Goal: Task Accomplishment & Management: Manage account settings

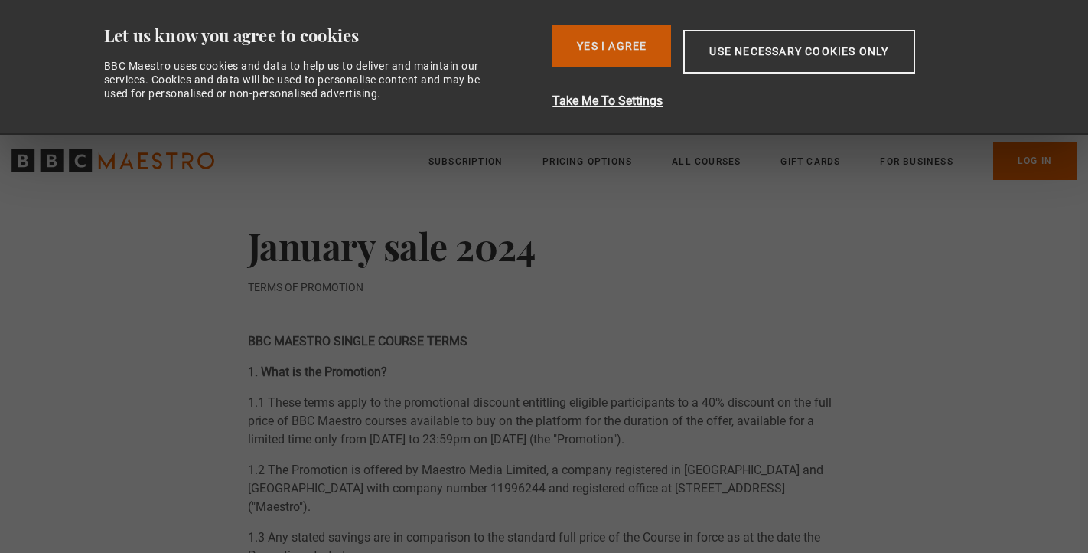
click at [654, 59] on button "Yes I Agree" at bounding box center [612, 45] width 119 height 43
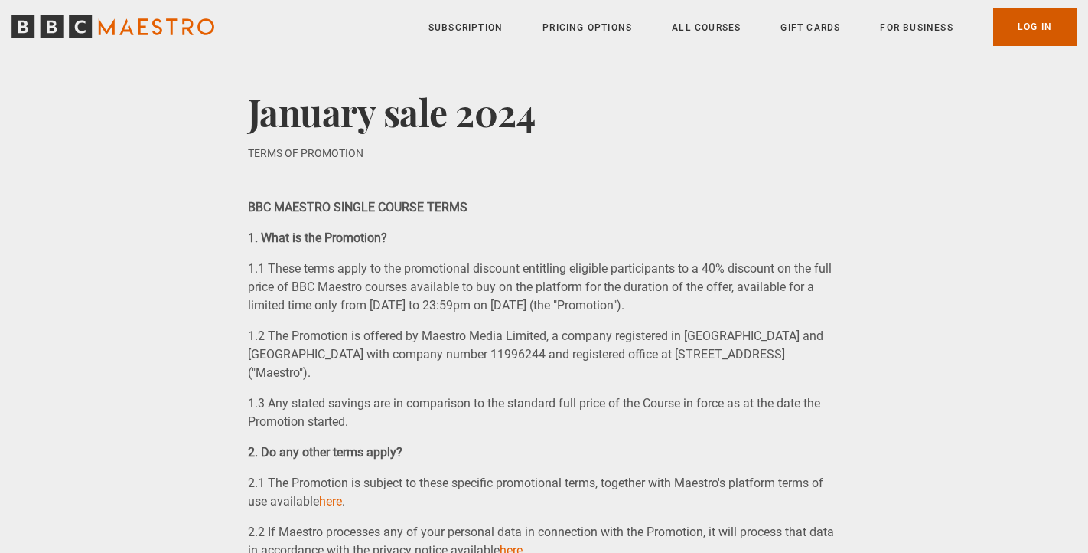
click at [1010, 34] on link "Log In" at bounding box center [1035, 27] width 83 height 38
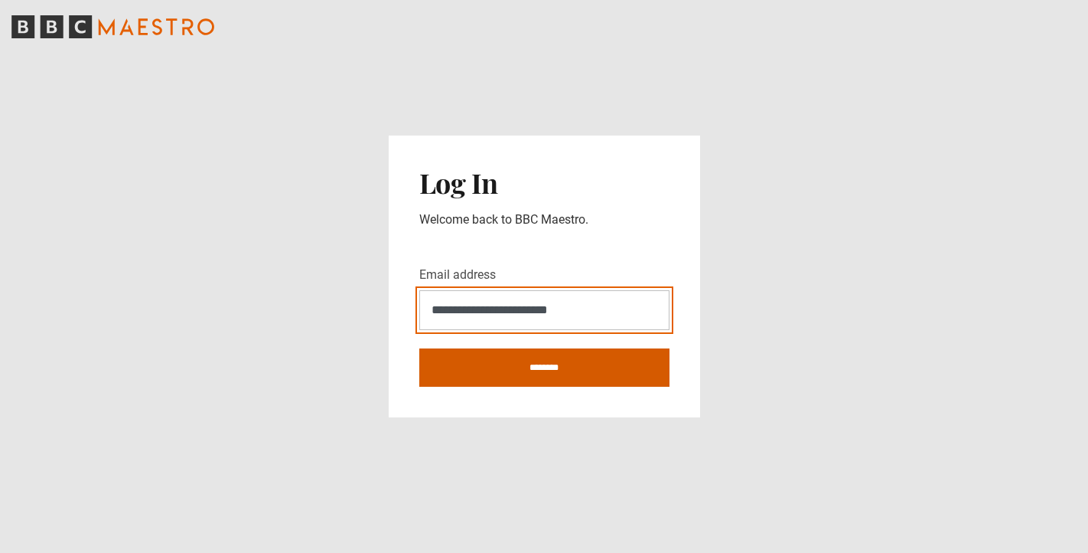
type input "**********"
click at [505, 366] on input "********" at bounding box center [544, 367] width 250 height 38
type input "**********"
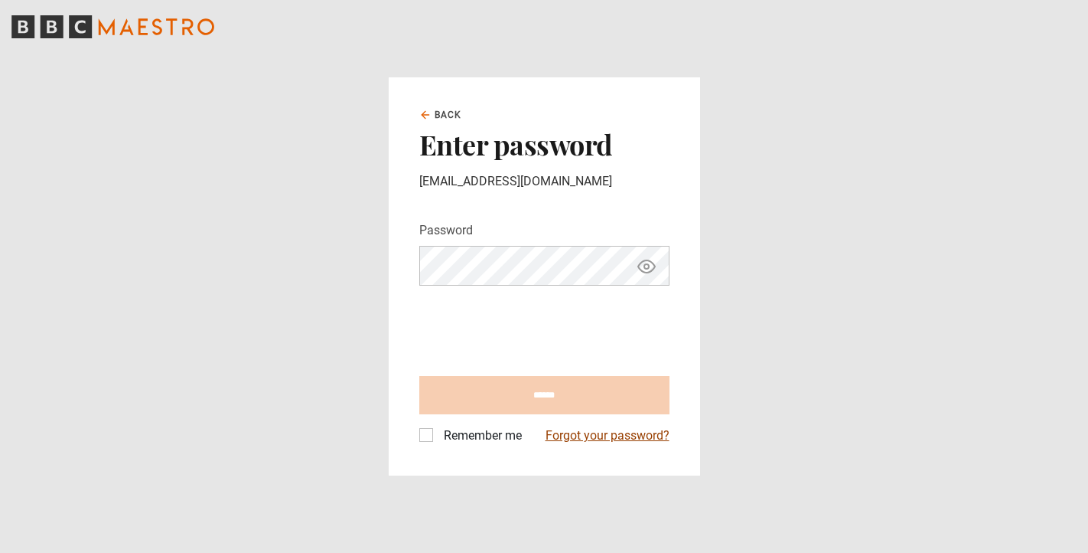
click at [604, 435] on link "Forgot your password?" at bounding box center [608, 435] width 124 height 18
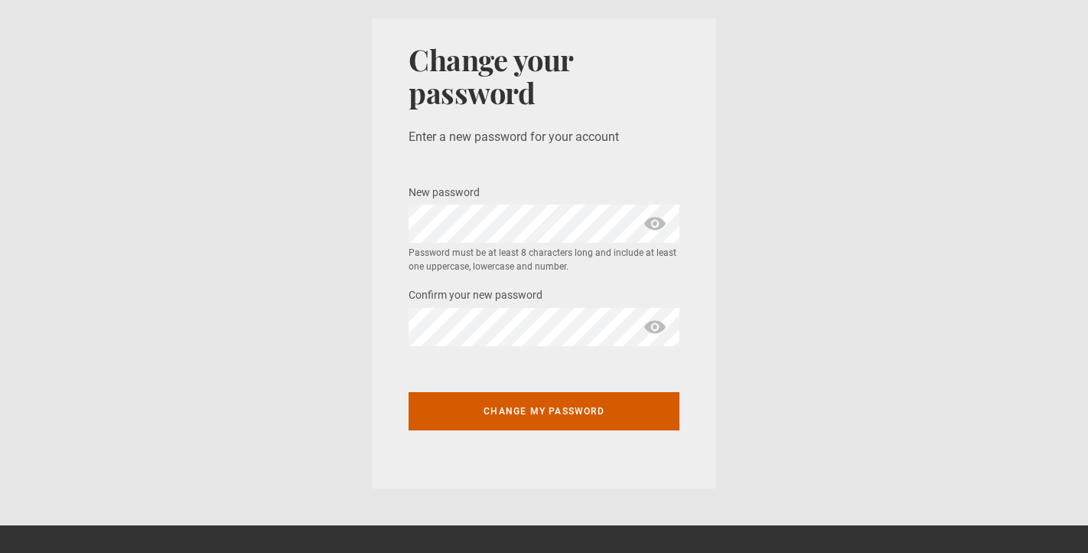
click at [609, 408] on button "Change my password" at bounding box center [544, 411] width 271 height 38
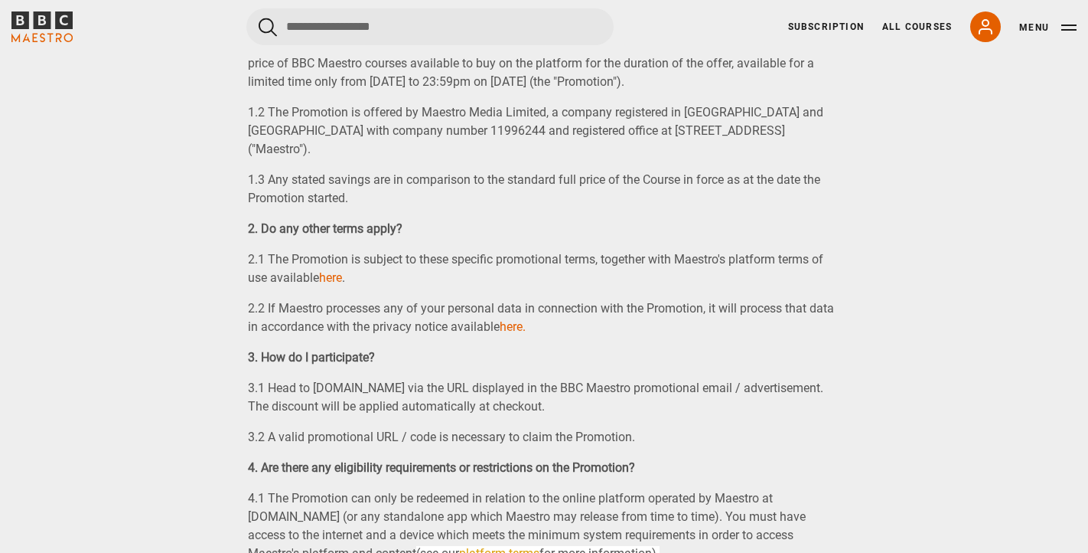
scroll to position [304, 0]
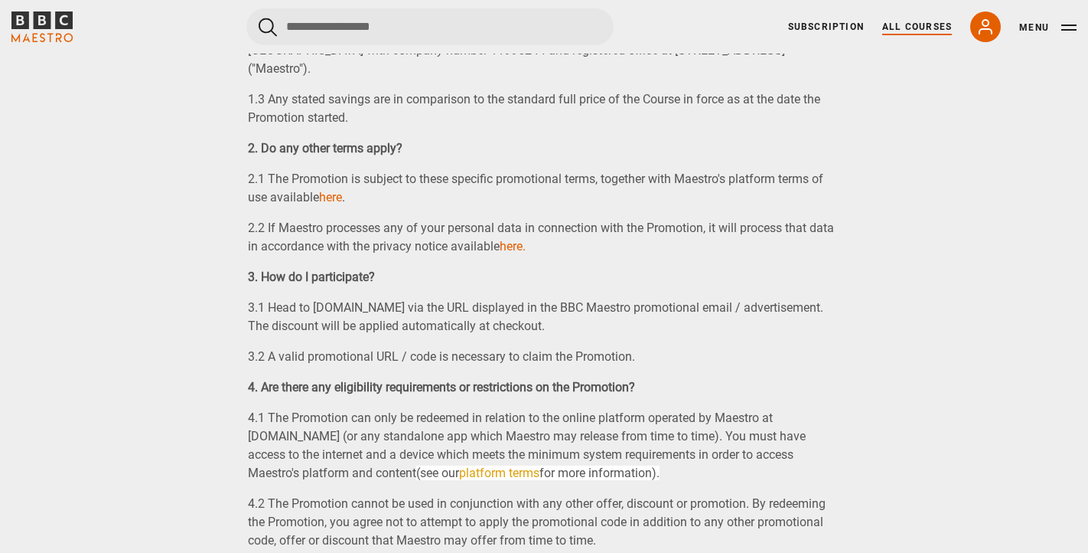
click at [908, 23] on link "All Courses" at bounding box center [918, 27] width 70 height 14
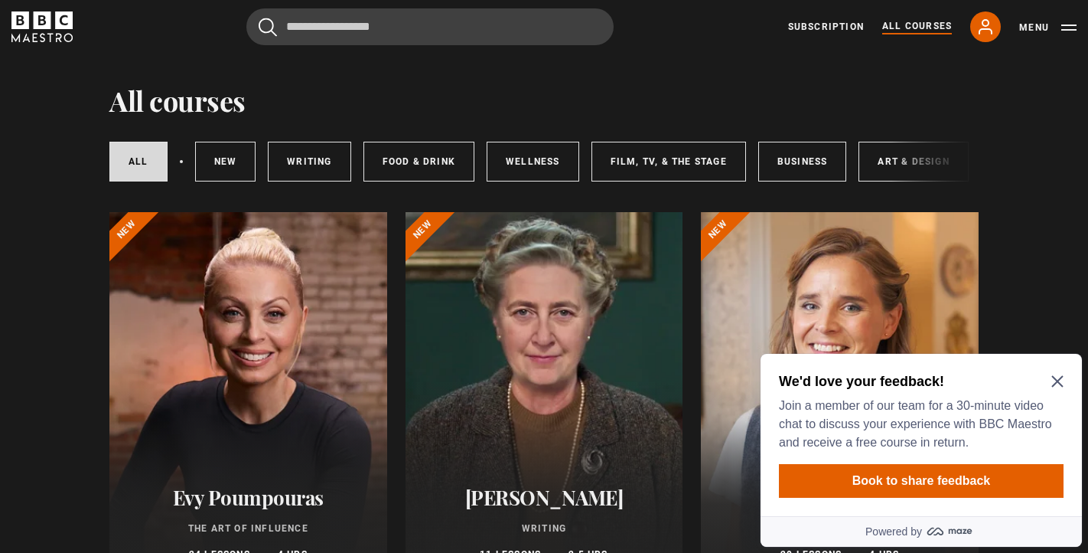
click at [1056, 370] on div "We'd love your feedback! Join a member of our team for a 30-minute video chat t…" at bounding box center [921, 435] width 321 height 162
click at [1065, 383] on div "We'd love your feedback! Join a member of our team for a 30-minute video chat t…" at bounding box center [921, 435] width 321 height 162
click at [1054, 378] on icon "Close Maze Prompt" at bounding box center [1057, 381] width 11 height 11
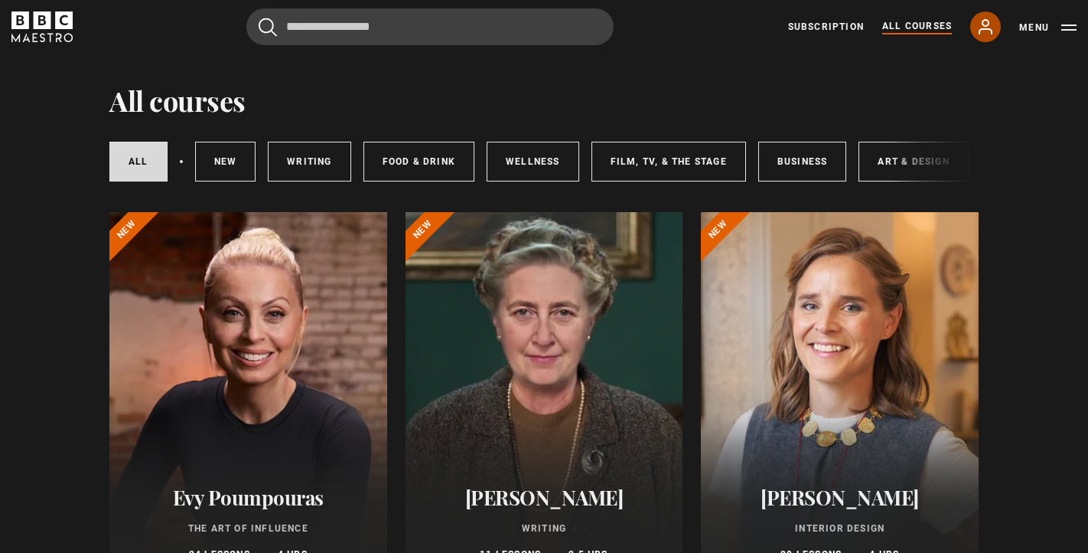
click at [994, 29] on icon at bounding box center [986, 27] width 18 height 18
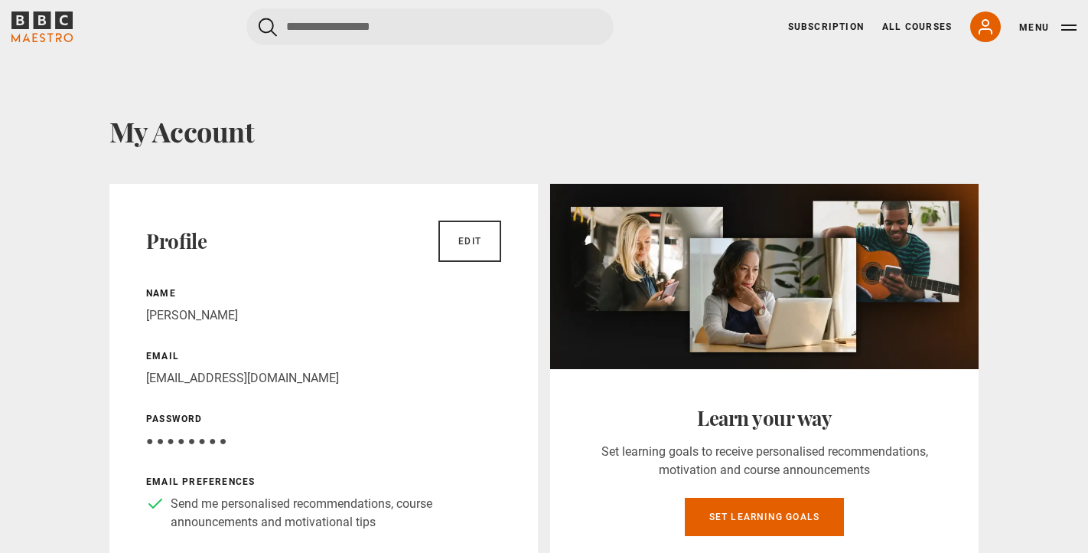
click at [1046, 24] on button "Menu" at bounding box center [1048, 27] width 57 height 15
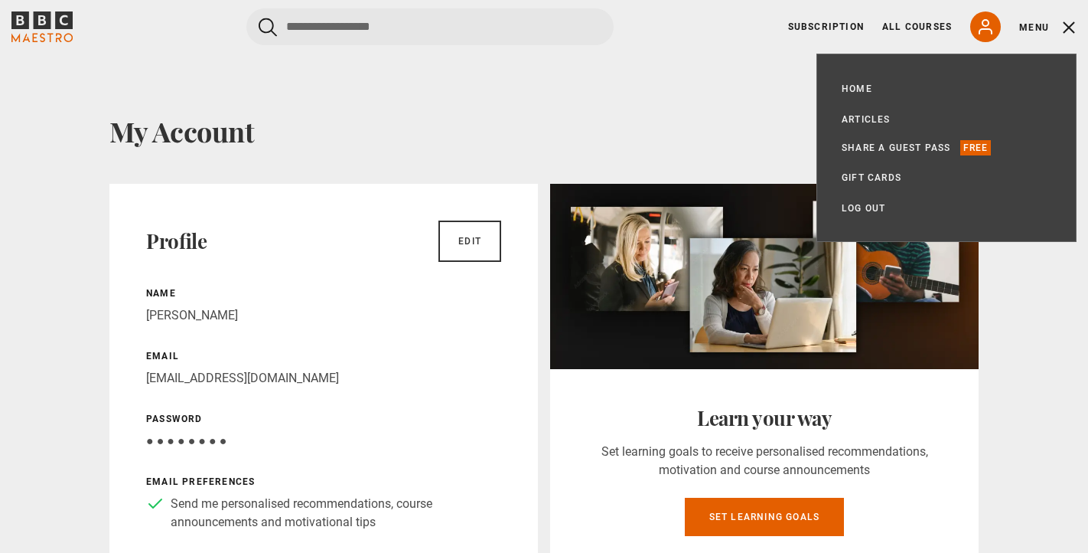
click at [608, 129] on h1 "My Account" at bounding box center [544, 131] width 870 height 32
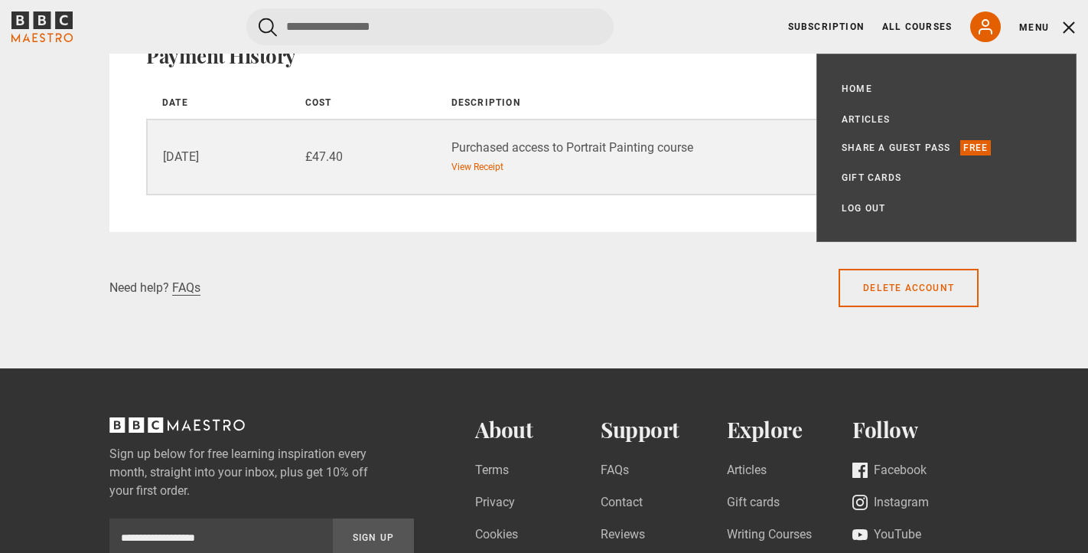
scroll to position [1321, 0]
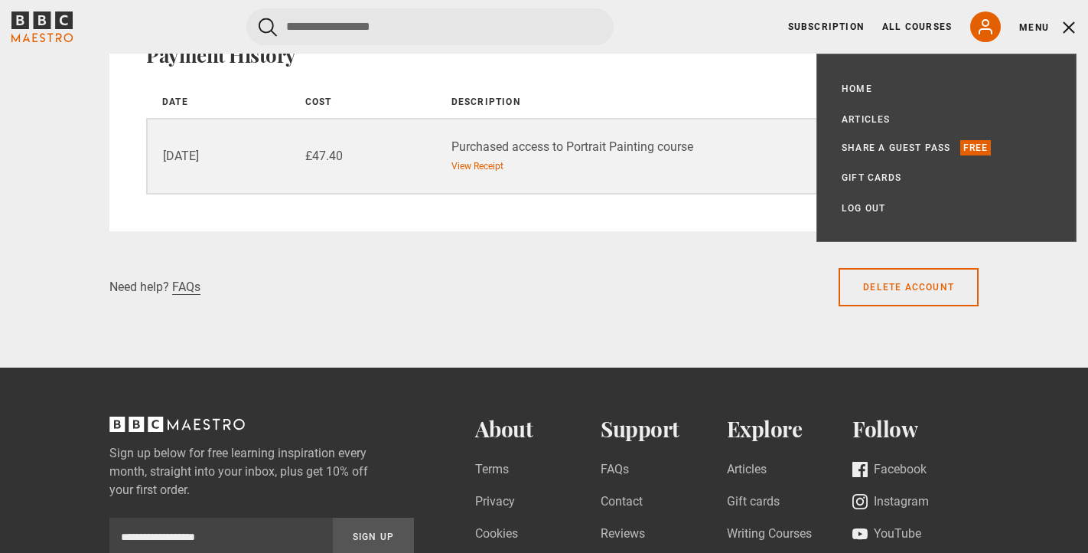
click at [758, 193] on td "Purchased access to Portrait Painting course View Receipt" at bounding box center [687, 156] width 508 height 75
click at [494, 165] on link "View Receipt" at bounding box center [478, 166] width 52 height 14
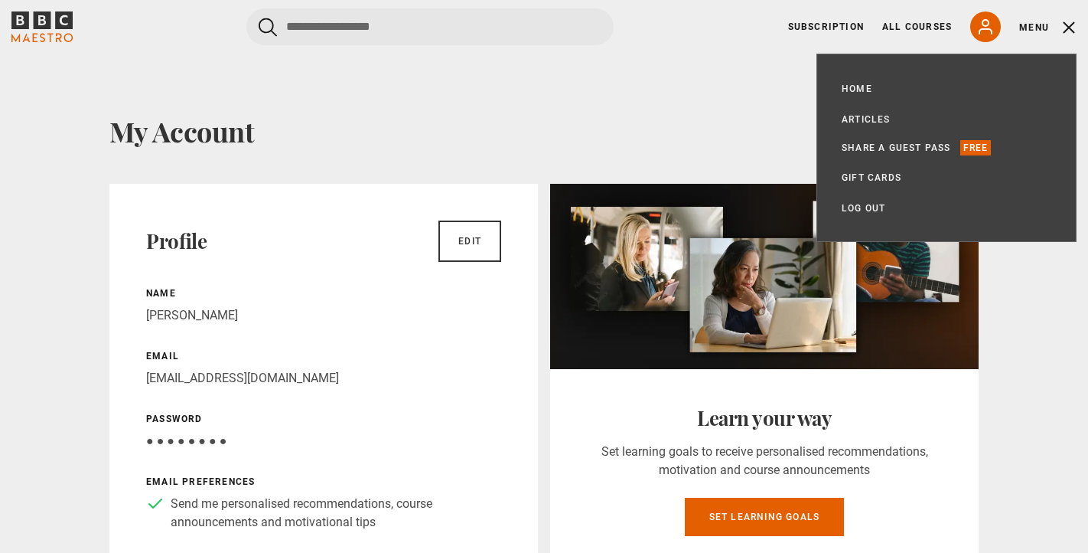
scroll to position [0, 0]
click at [847, 83] on link "Home" at bounding box center [857, 88] width 31 height 15
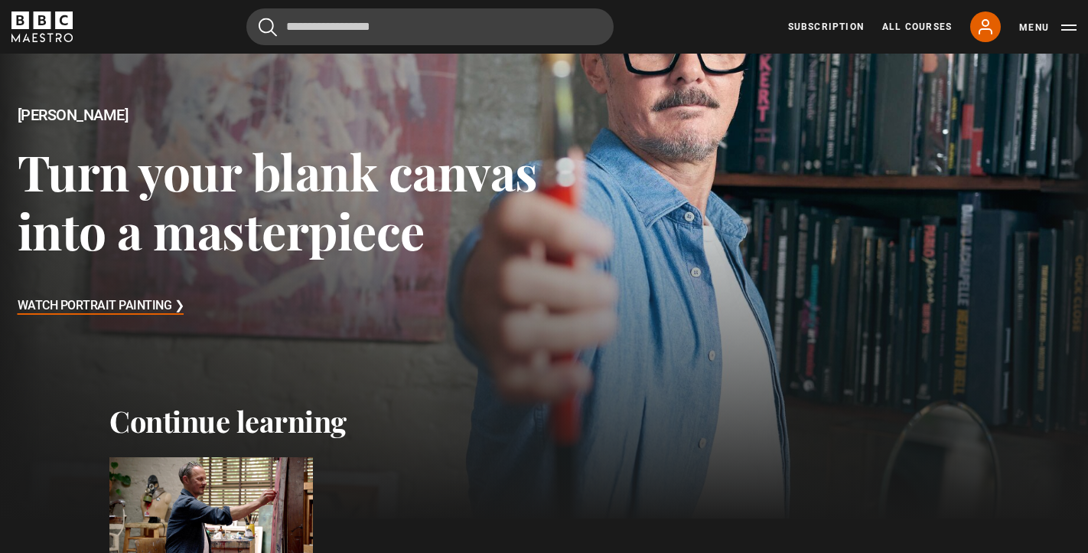
scroll to position [181, 0]
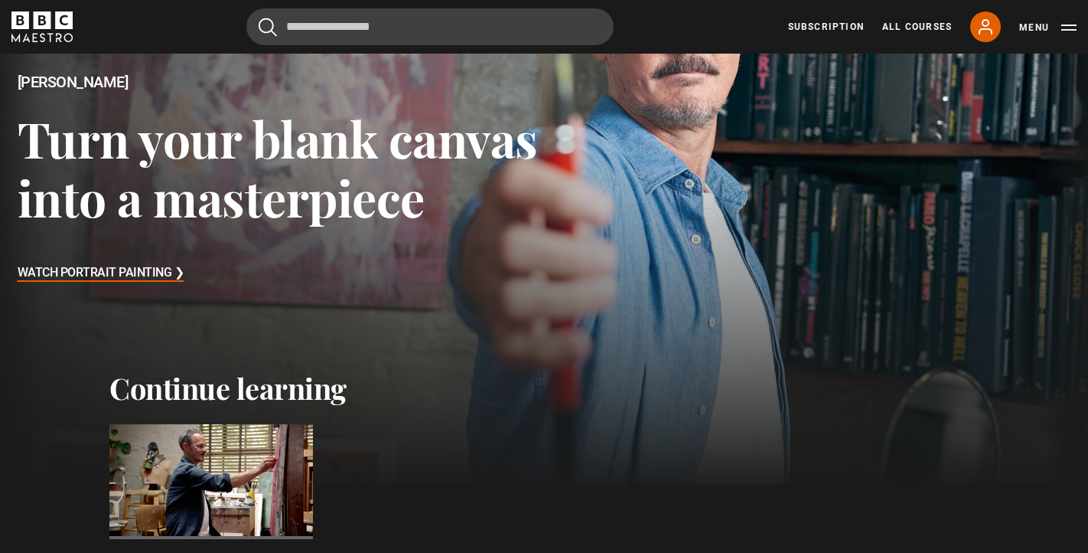
click at [136, 271] on h3 "Watch Portrait Painting ❯" at bounding box center [101, 273] width 167 height 23
